Goal: Transaction & Acquisition: Book appointment/travel/reservation

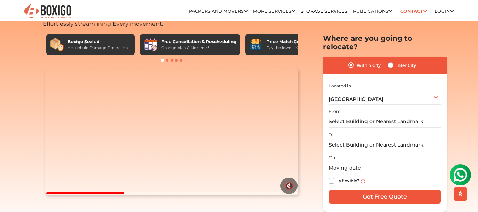
click at [353, 115] on input "text" at bounding box center [385, 121] width 112 height 12
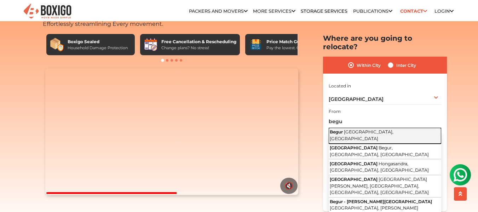
click at [355, 129] on span "Bengaluru, Karnataka" at bounding box center [362, 135] width 64 height 12
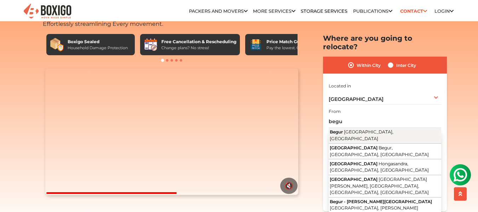
type input "Begur, Bengaluru, Karnataka"
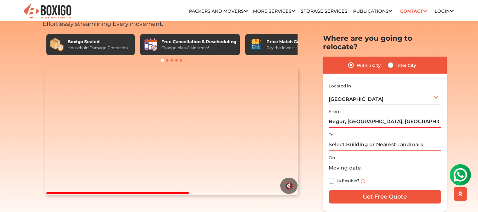
click at [348, 138] on input "text" at bounding box center [385, 144] width 112 height 12
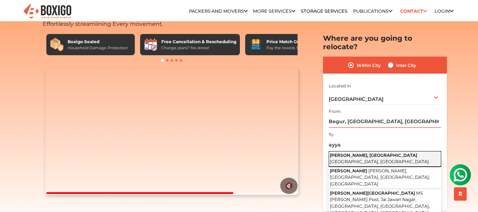
click at [344, 158] on span "Bengaluru, Karnataka" at bounding box center [379, 160] width 99 height 5
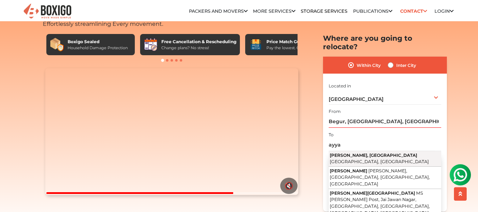
type input "Ayyappa Nagar, Krishnarajapuram, Bengaluru, Karnataka"
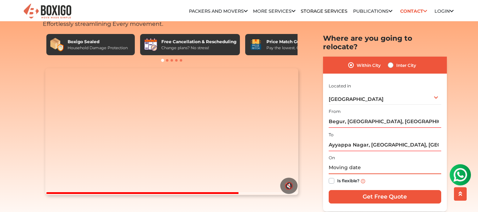
click at [346, 162] on input "text" at bounding box center [385, 168] width 112 height 12
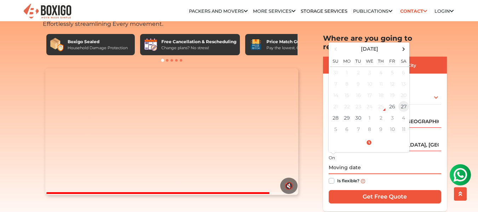
click at [404, 101] on td "27" at bounding box center [403, 106] width 11 height 11
type input "09/27/2025 12:00 AM"
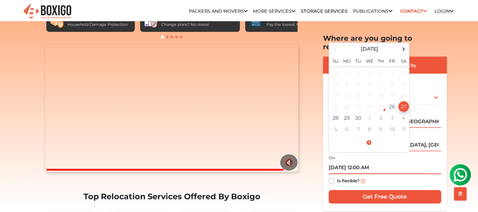
scroll to position [71, 0]
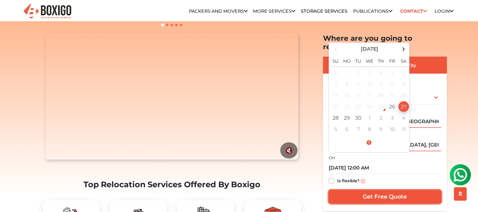
click at [361, 190] on input "Get Free Quote" at bounding box center [385, 196] width 112 height 13
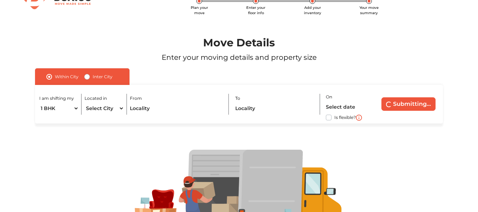
scroll to position [35, 0]
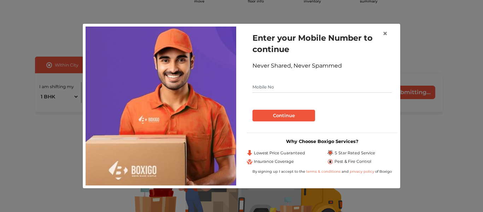
click at [273, 84] on input "text" at bounding box center [322, 86] width 139 height 11
type input "9642024547"
click at [253, 110] on button "Continue" at bounding box center [284, 116] width 63 height 12
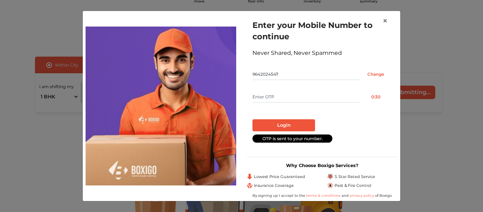
click at [280, 96] on input "text" at bounding box center [306, 96] width 107 height 11
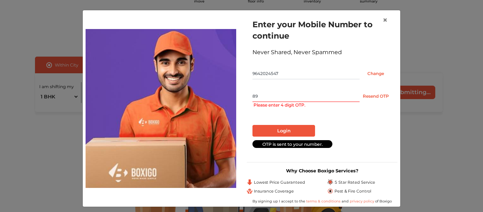
click at [275, 99] on input "89" at bounding box center [306, 96] width 107 height 11
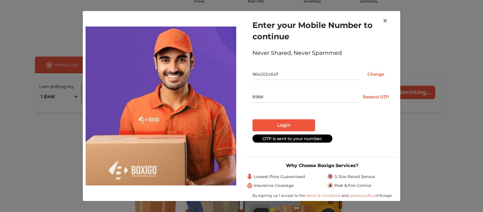
type input "8988"
click at [280, 123] on button "Login" at bounding box center [284, 125] width 63 height 12
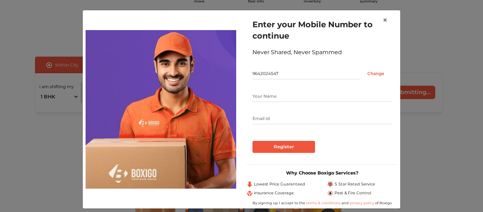
click at [269, 97] on input "text" at bounding box center [322, 96] width 139 height 11
type input "[PERSON_NAME]"
type input "a"
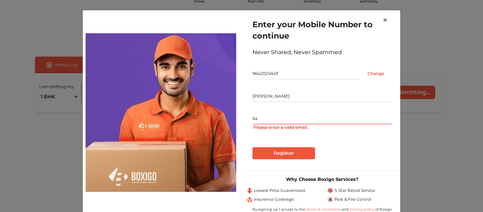
type input "k"
type input "r"
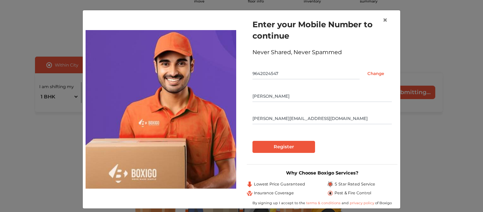
type input "[PERSON_NAME][EMAIL_ADDRESS][DOMAIN_NAME]"
click at [253, 141] on input "Register" at bounding box center [284, 147] width 63 height 12
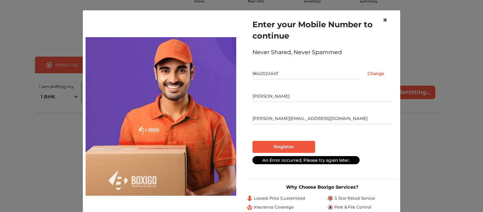
click at [385, 17] on span "×" at bounding box center [385, 20] width 5 height 10
